Goal: Information Seeking & Learning: Learn about a topic

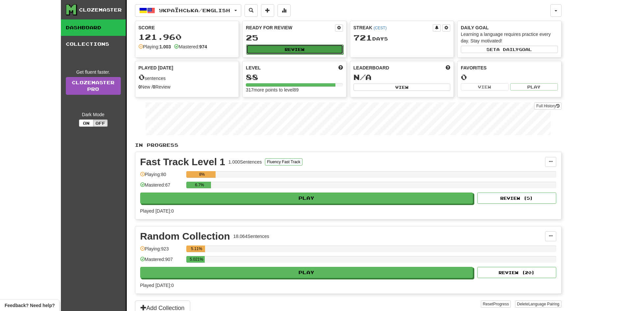
click at [318, 44] on button "Review" at bounding box center [294, 49] width 97 height 10
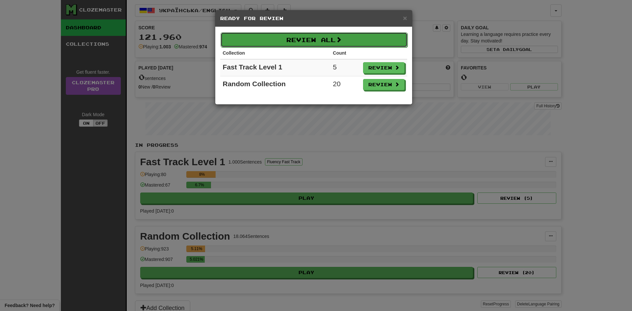
click at [325, 44] on button "Review All" at bounding box center [313, 39] width 187 height 15
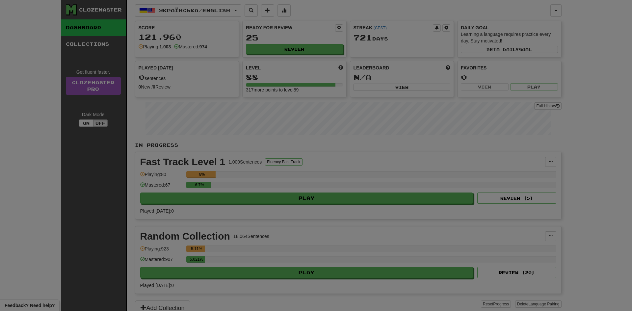
select select "**"
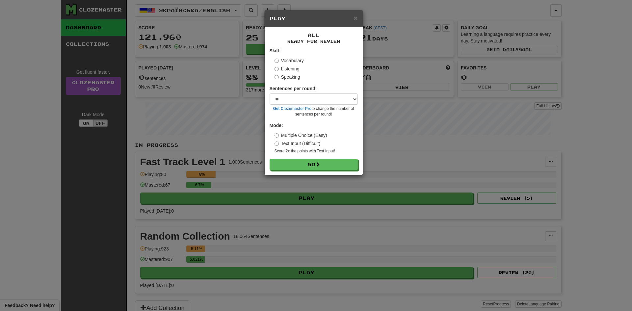
click at [320, 171] on div "All Ready for Review Skill: Vocabulary Listening Speaking Sentences per round: …" at bounding box center [314, 101] width 98 height 148
click at [321, 168] on button "Go" at bounding box center [314, 164] width 88 height 11
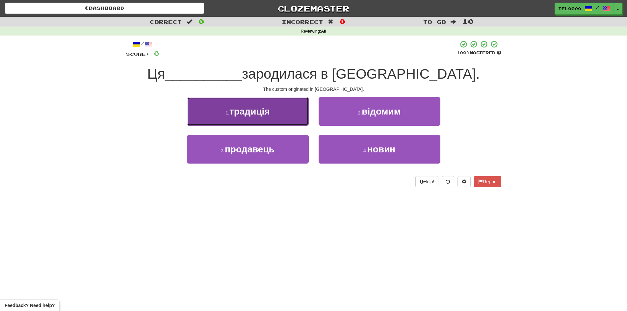
click at [300, 121] on button "1 . традиція" at bounding box center [248, 111] width 122 height 29
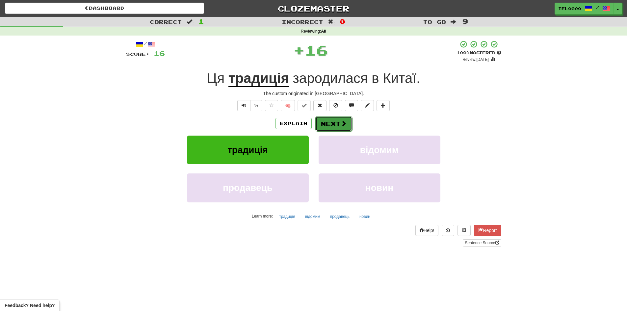
click at [332, 121] on button "Next" at bounding box center [333, 123] width 37 height 15
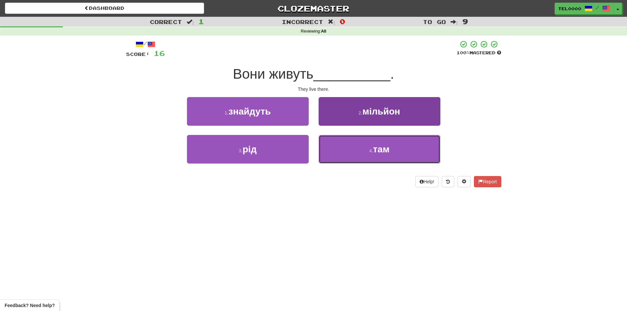
click at [331, 151] on button "4 . там" at bounding box center [380, 149] width 122 height 29
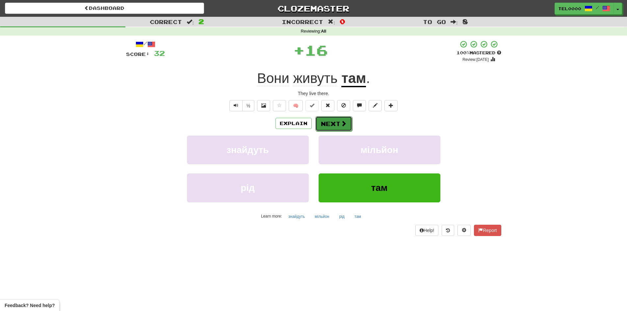
click at [319, 124] on button "Next" at bounding box center [333, 123] width 37 height 15
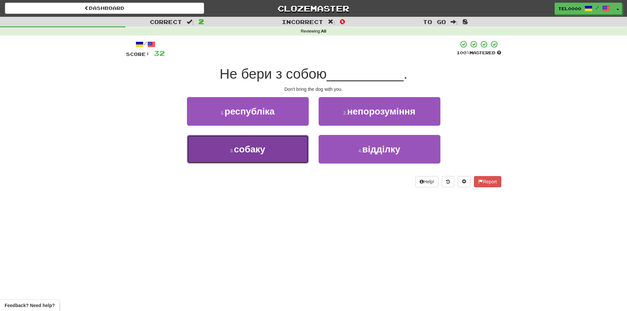
click at [282, 157] on button "3 . собаку" at bounding box center [248, 149] width 122 height 29
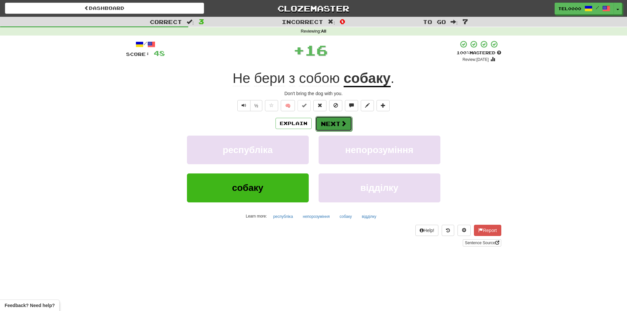
click at [336, 122] on button "Next" at bounding box center [333, 123] width 37 height 15
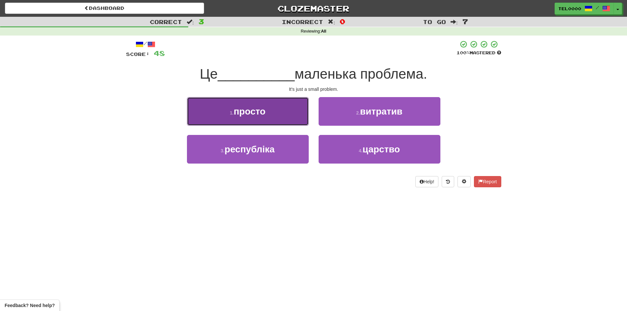
click at [278, 102] on button "1 . просто" at bounding box center [248, 111] width 122 height 29
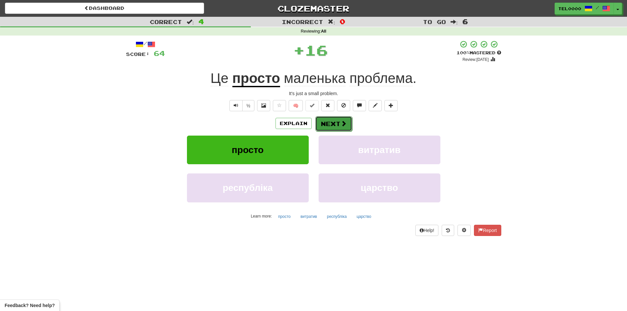
click at [326, 125] on button "Next" at bounding box center [333, 123] width 37 height 15
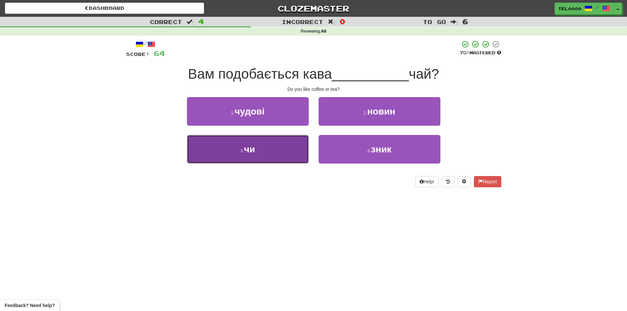
click at [280, 155] on button "3 . чи" at bounding box center [248, 149] width 122 height 29
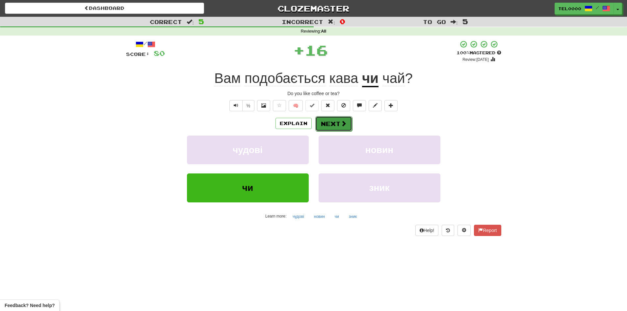
click at [349, 124] on button "Next" at bounding box center [333, 123] width 37 height 15
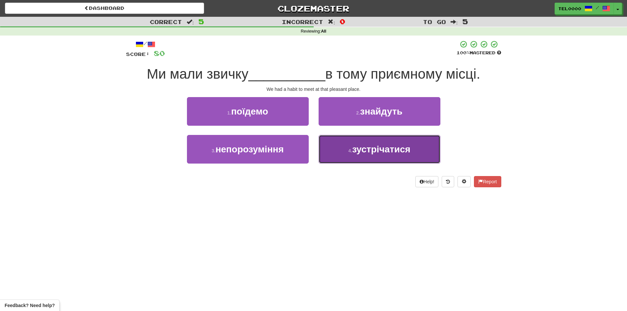
click at [356, 153] on span "зустрічатися" at bounding box center [381, 149] width 58 height 10
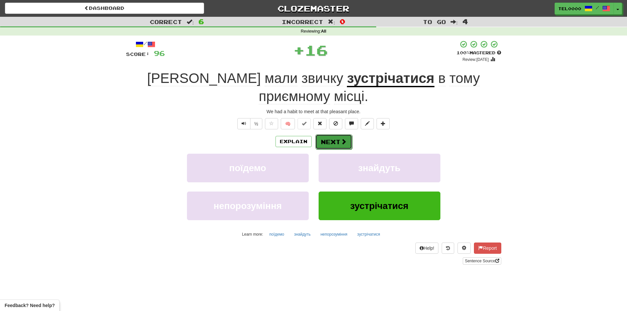
click at [346, 134] on button "Next" at bounding box center [333, 141] width 37 height 15
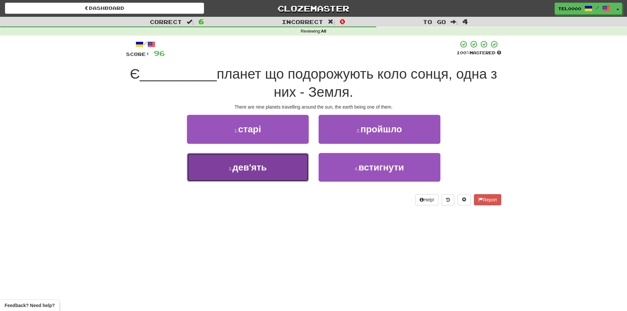
click at [277, 160] on button "3 . дев'ять" at bounding box center [248, 167] width 122 height 29
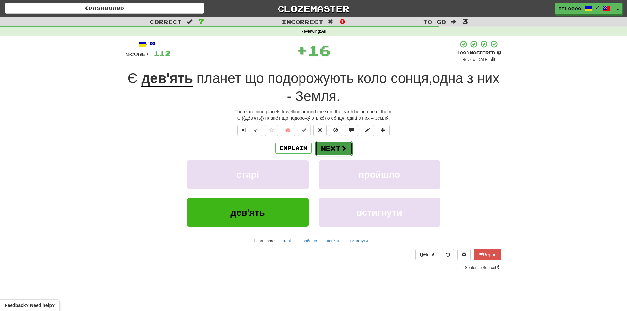
click at [321, 148] on button "Next" at bounding box center [333, 148] width 37 height 15
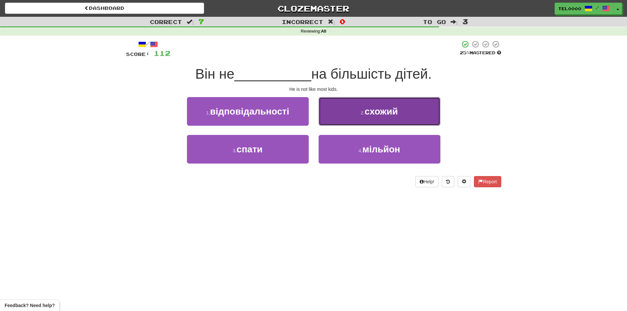
click at [358, 110] on button "2 . схожий" at bounding box center [380, 111] width 122 height 29
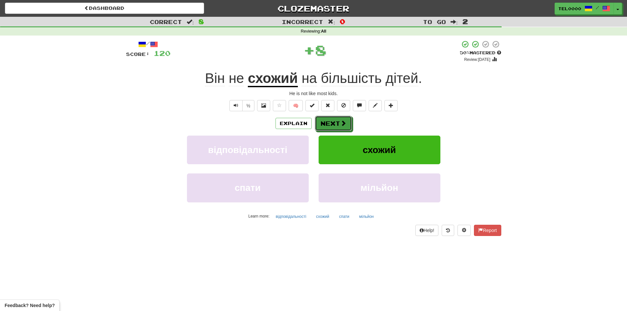
drag, startPoint x: 337, startPoint y: 125, endPoint x: 209, endPoint y: 88, distance: 133.5
click at [335, 125] on button "Next" at bounding box center [333, 123] width 37 height 15
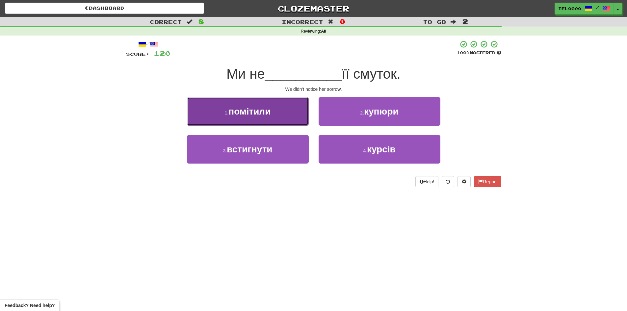
click at [296, 107] on button "1 . помітили" at bounding box center [248, 111] width 122 height 29
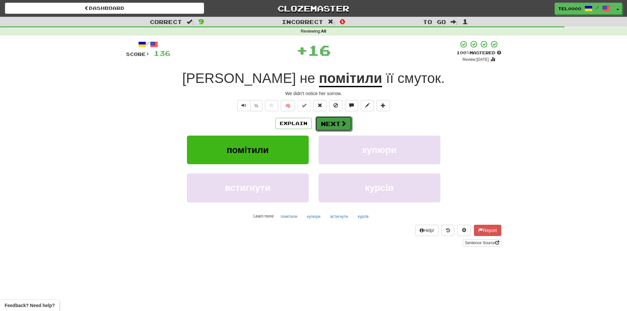
click at [341, 124] on span at bounding box center [344, 123] width 6 height 6
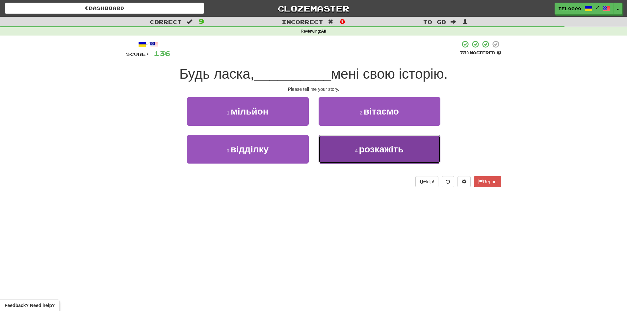
click at [337, 152] on button "4 . розкажіть" at bounding box center [380, 149] width 122 height 29
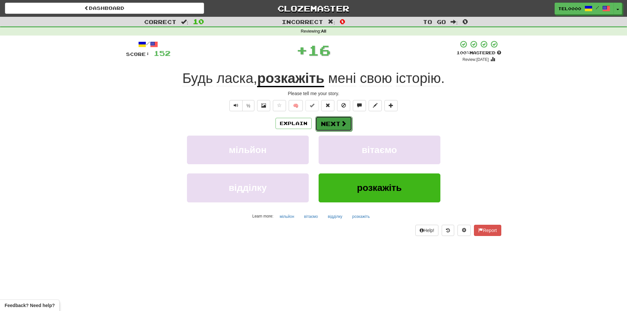
click at [333, 120] on button "Next" at bounding box center [333, 123] width 37 height 15
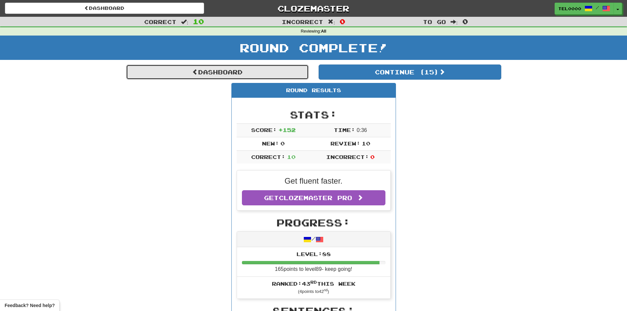
click at [202, 71] on link "Dashboard" at bounding box center [217, 71] width 183 height 15
